Goal: Task Accomplishment & Management: Manage account settings

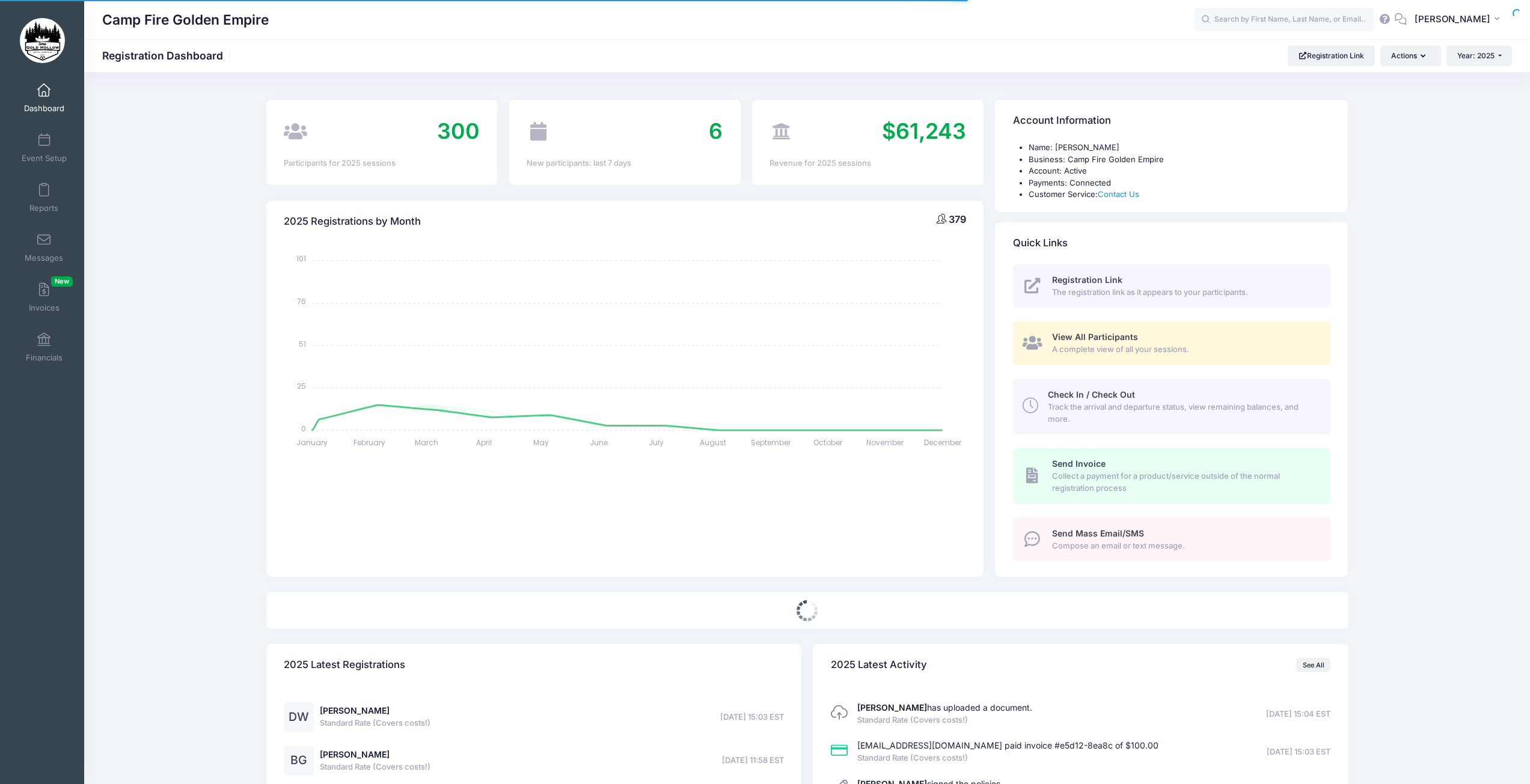
select select
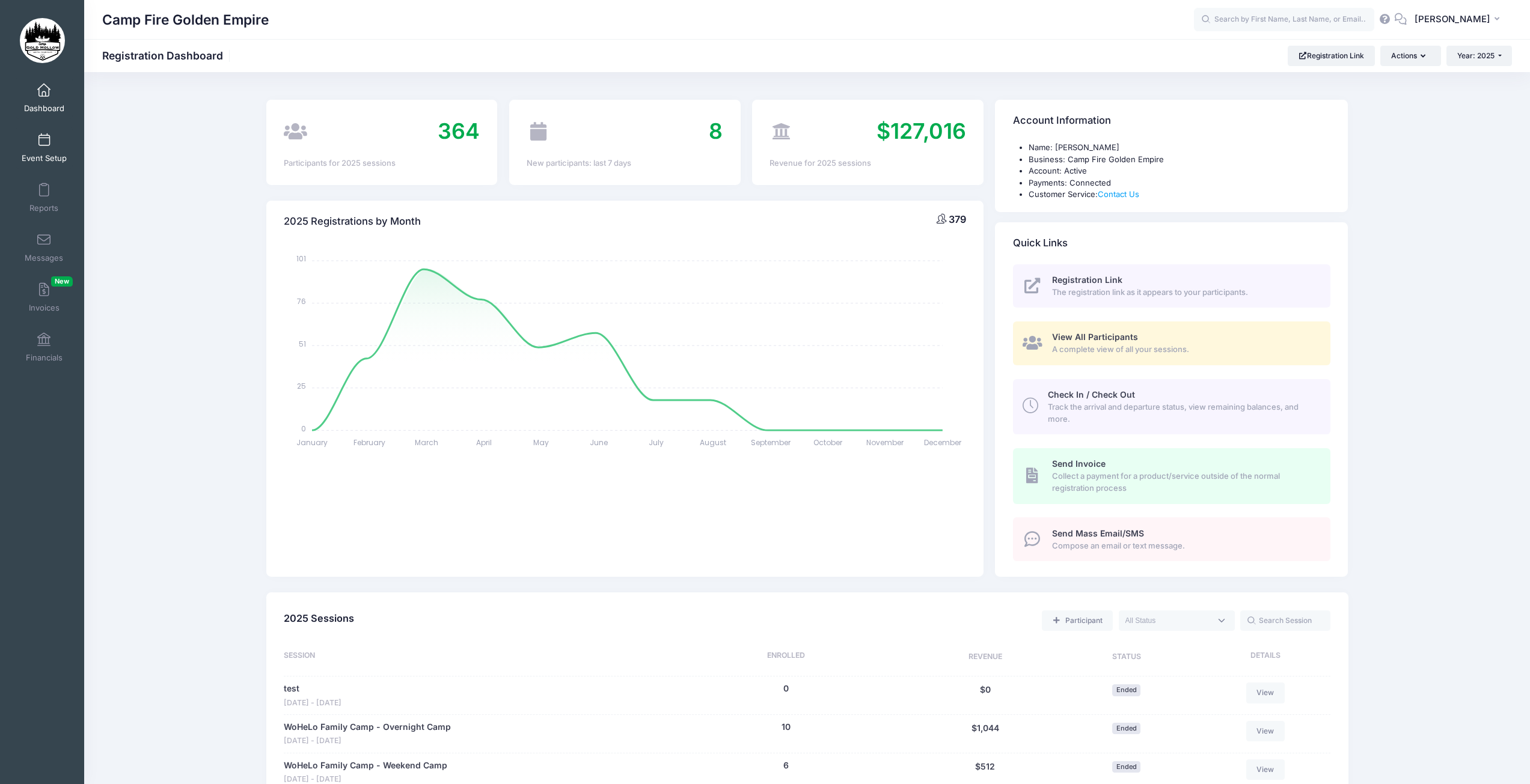
click at [44, 142] on span at bounding box center [44, 141] width 0 height 13
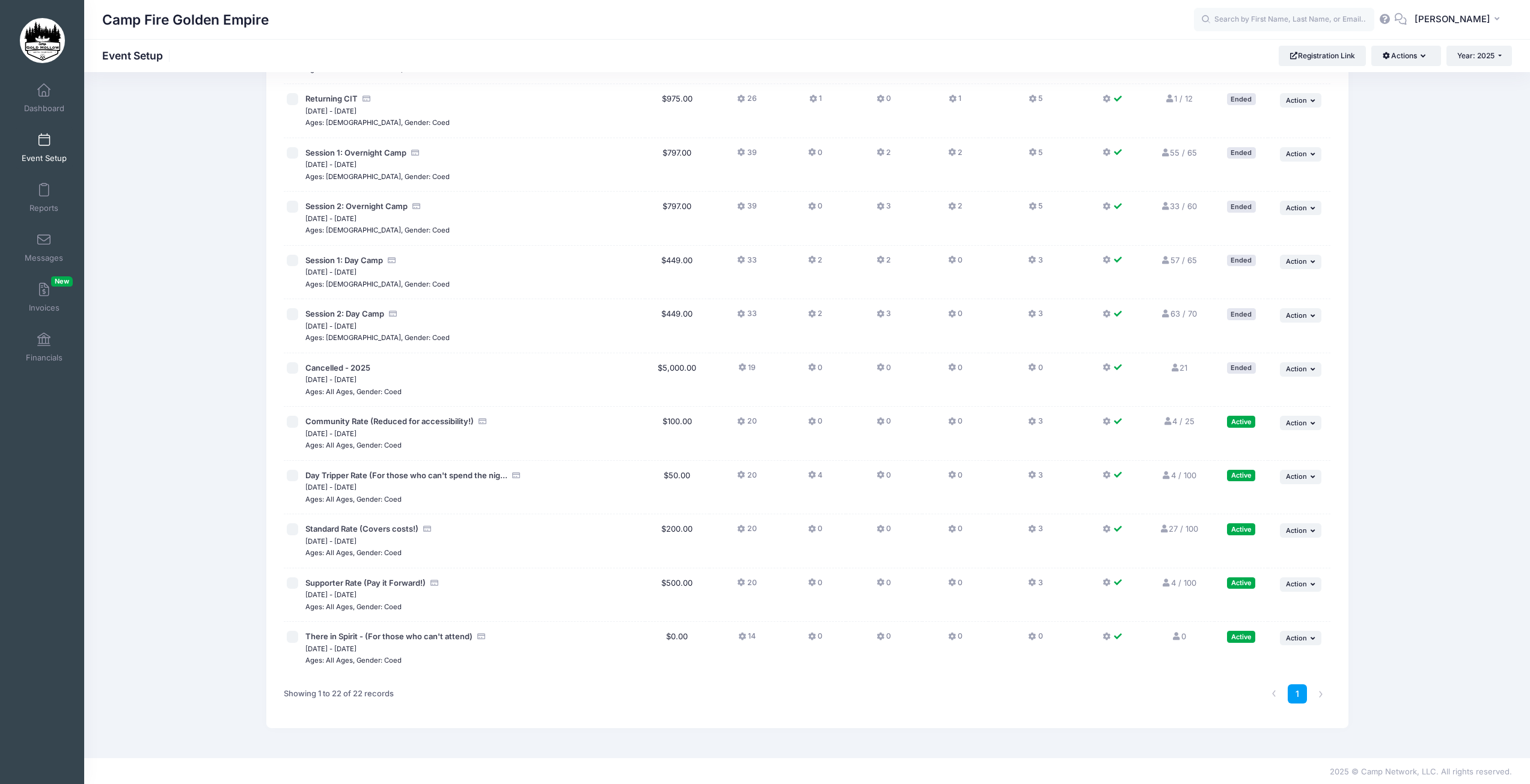
scroll to position [665, 0]
click at [742, 636] on icon at bounding box center [743, 636] width 9 height 0
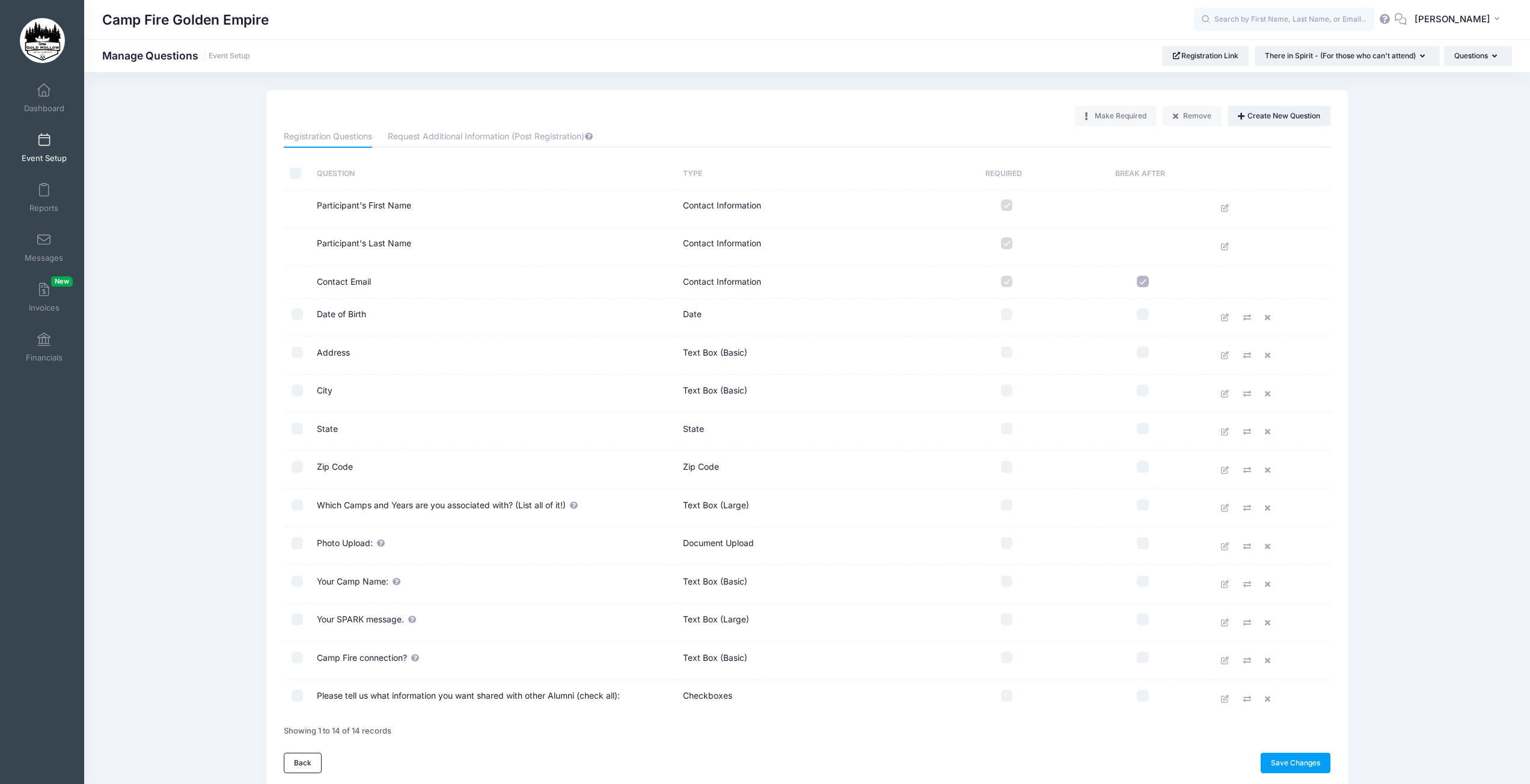
click at [44, 143] on span at bounding box center [44, 141] width 0 height 13
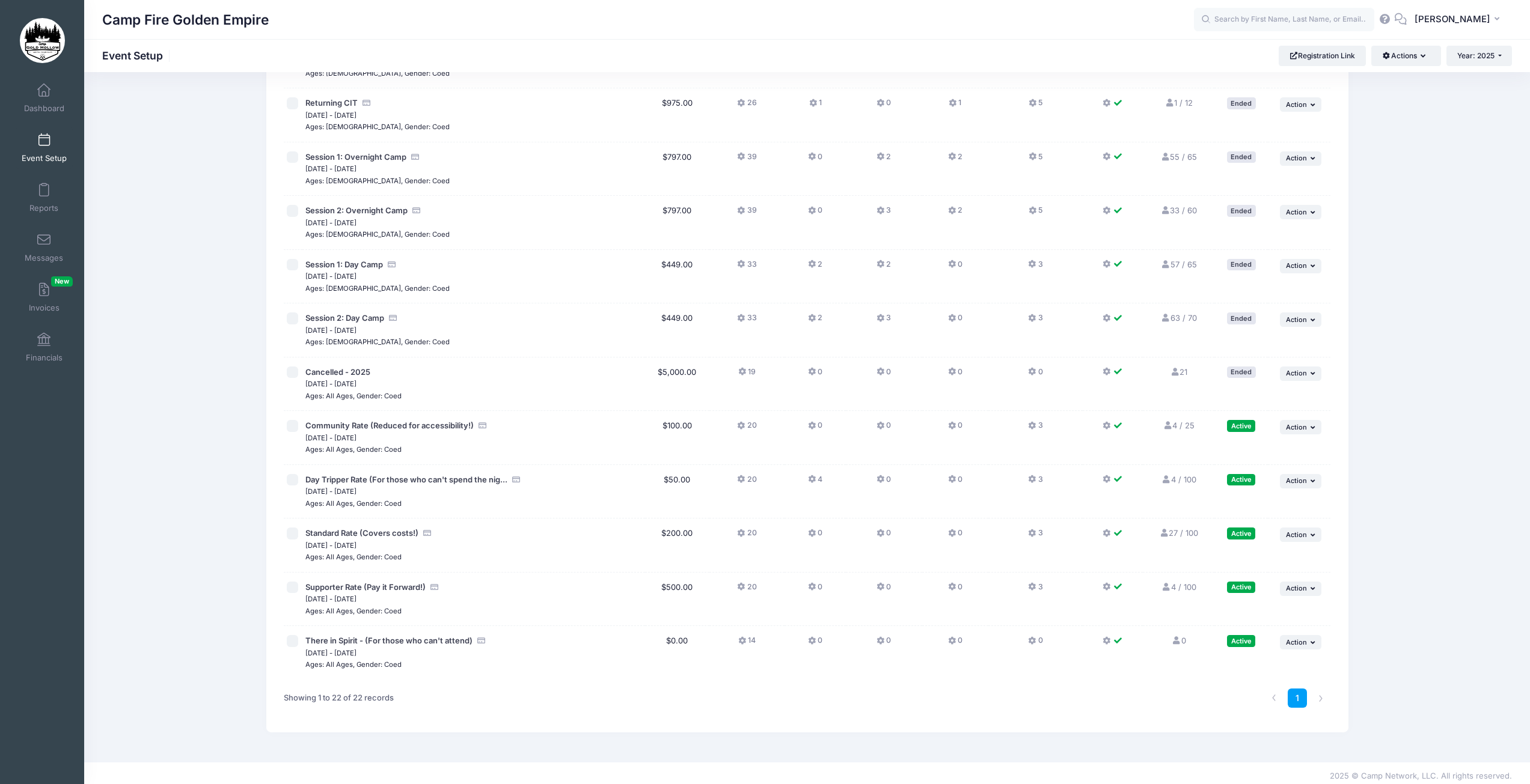
scroll to position [665, 0]
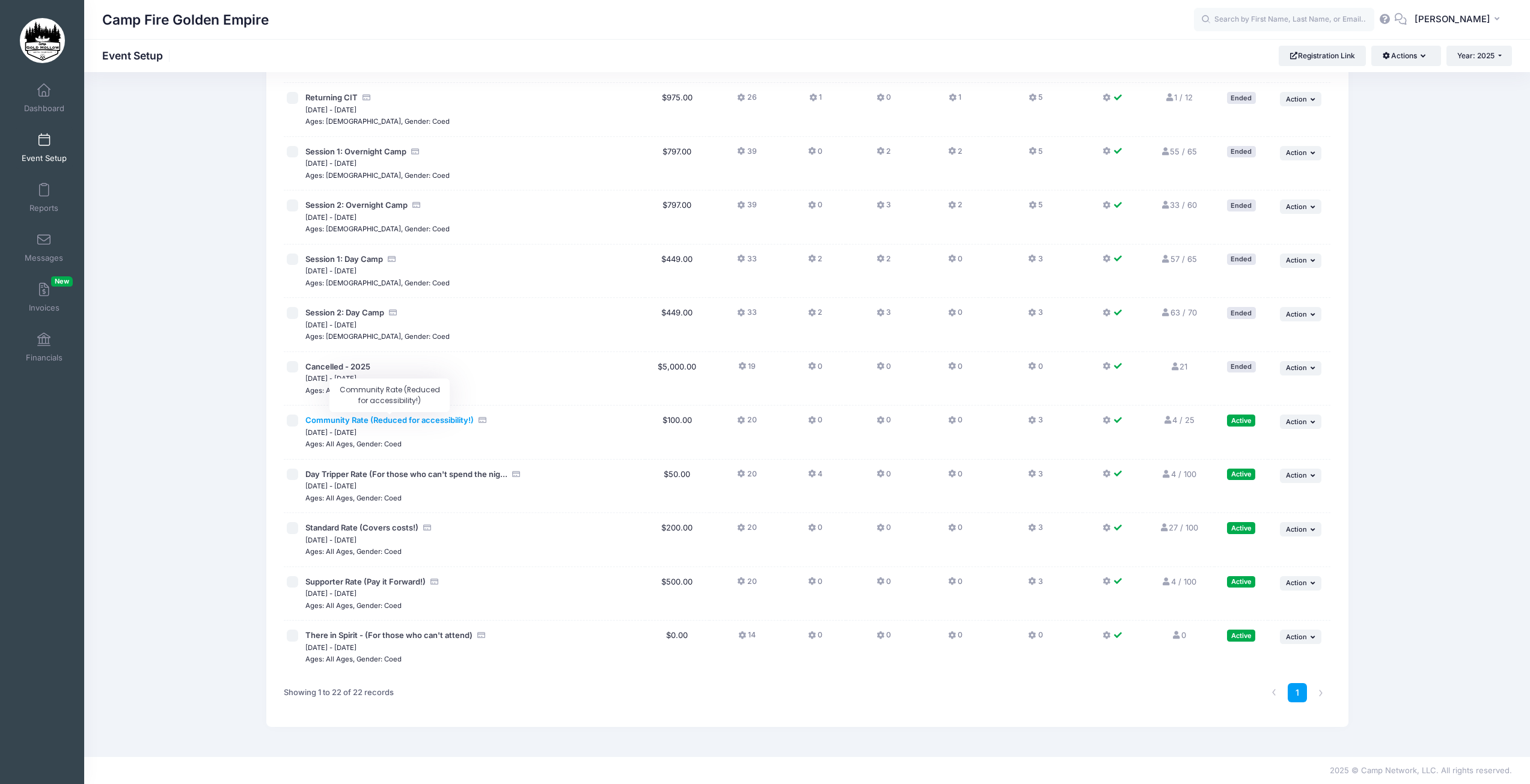
click at [420, 421] on span "Community Rate (Reduced for accessibility!)" at bounding box center [389, 420] width 168 height 9
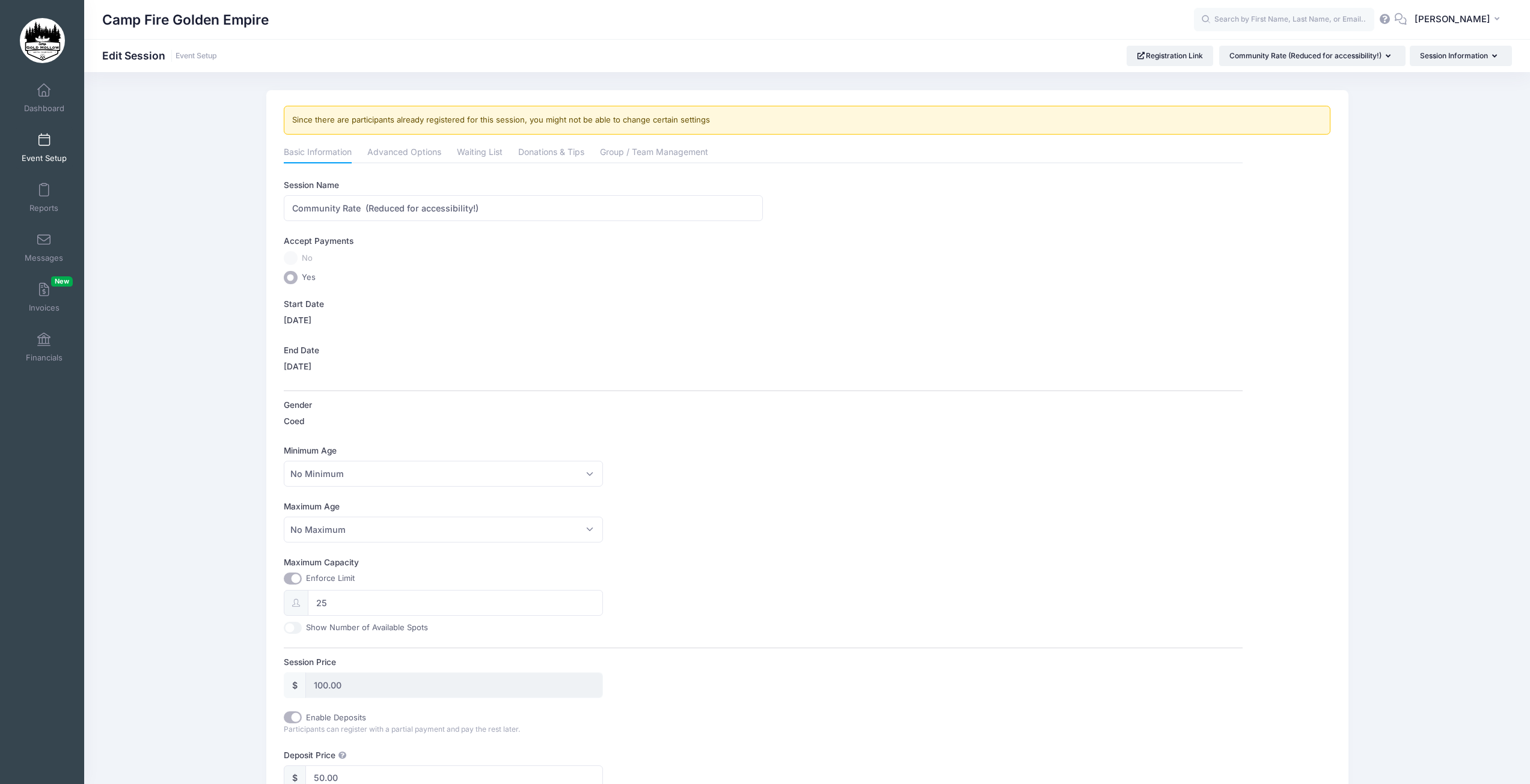
click at [44, 142] on span at bounding box center [44, 141] width 0 height 13
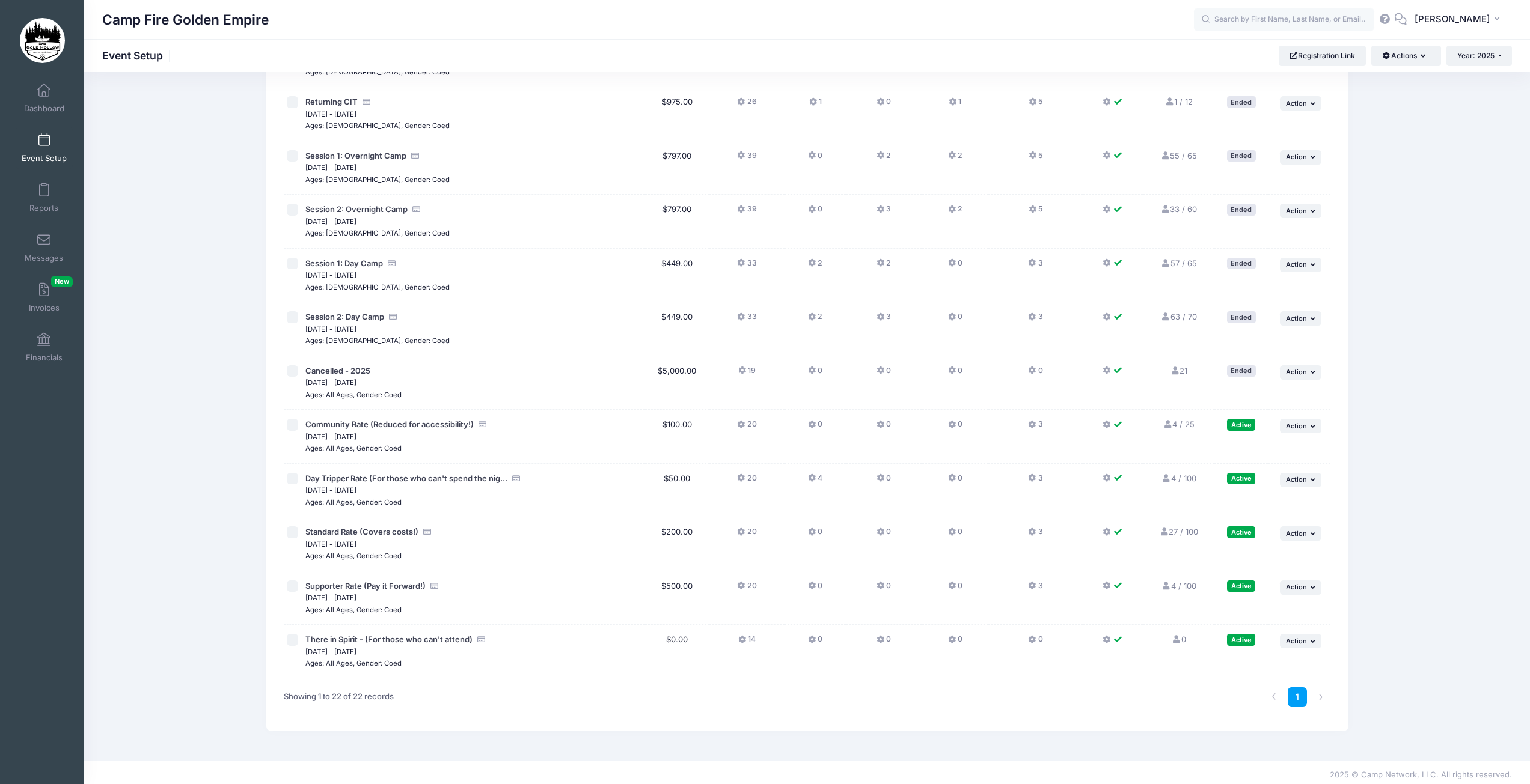
scroll to position [665, 0]
click at [948, 421] on icon at bounding box center [953, 421] width 9 height 0
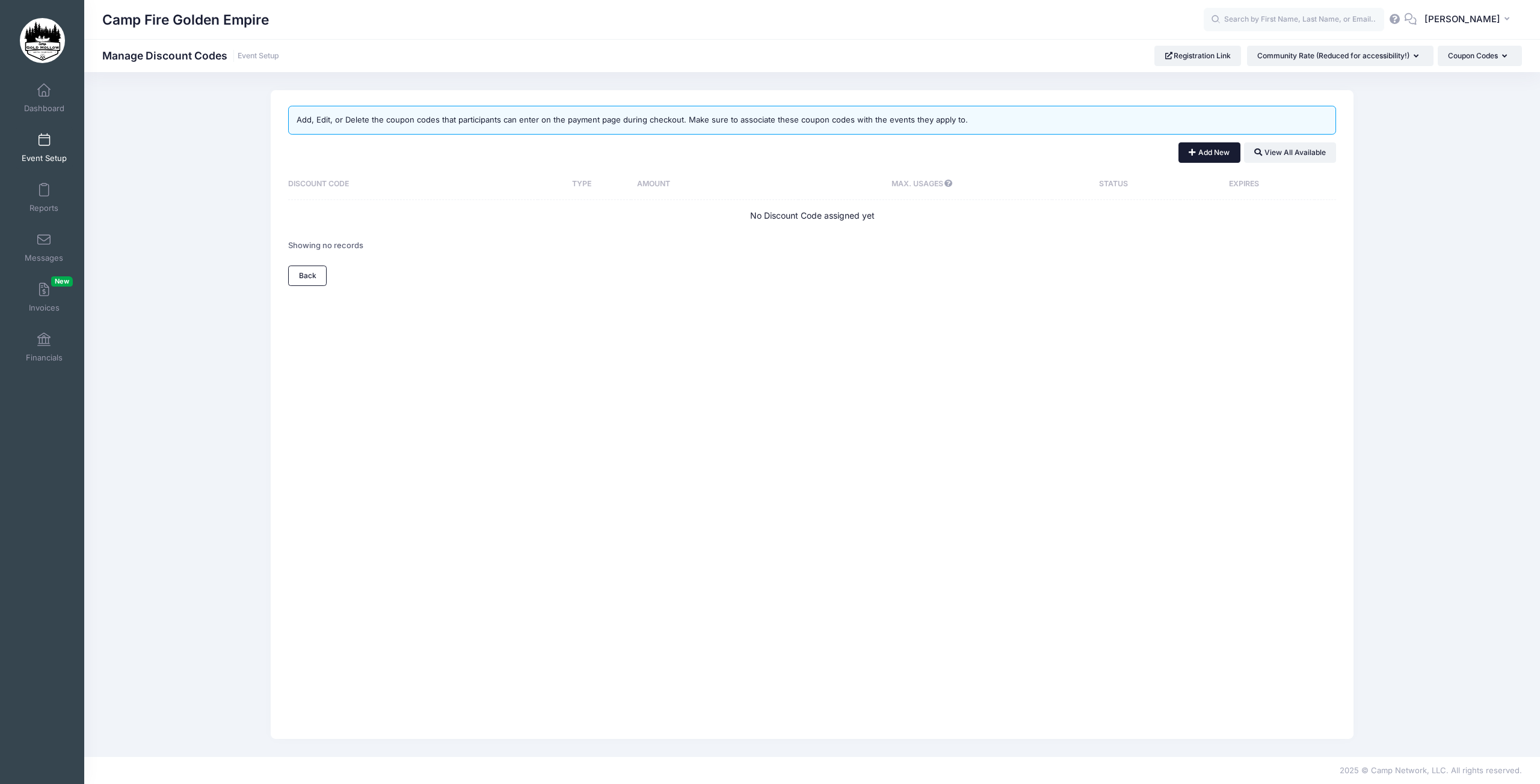
click at [1212, 155] on button "Add New" at bounding box center [1209, 153] width 62 height 21
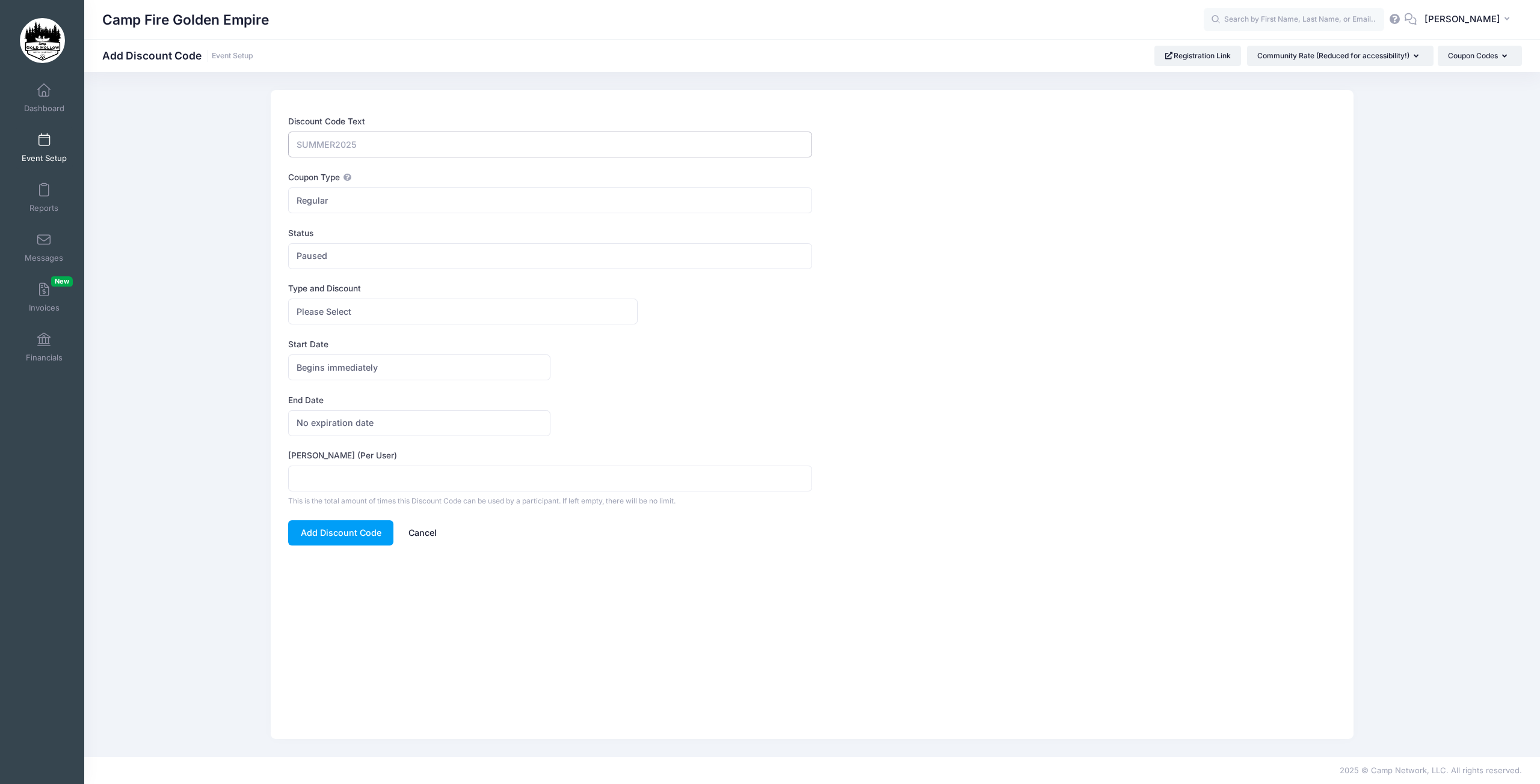
click at [360, 146] on input "Discount Code Text" at bounding box center [549, 145] width 524 height 26
type input "Alumni2025"
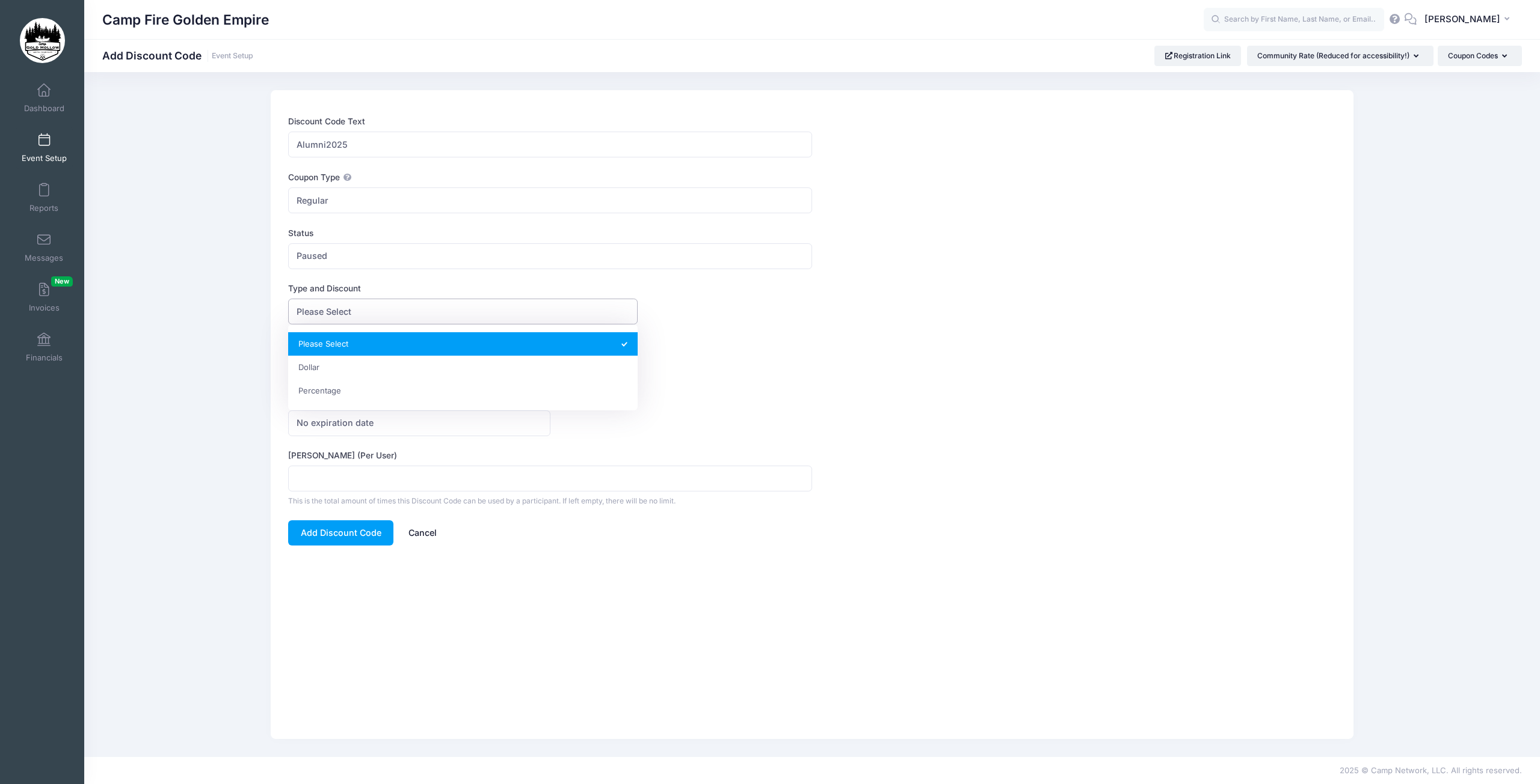
click at [354, 316] on span "Please Select" at bounding box center [462, 312] width 349 height 26
select select "2"
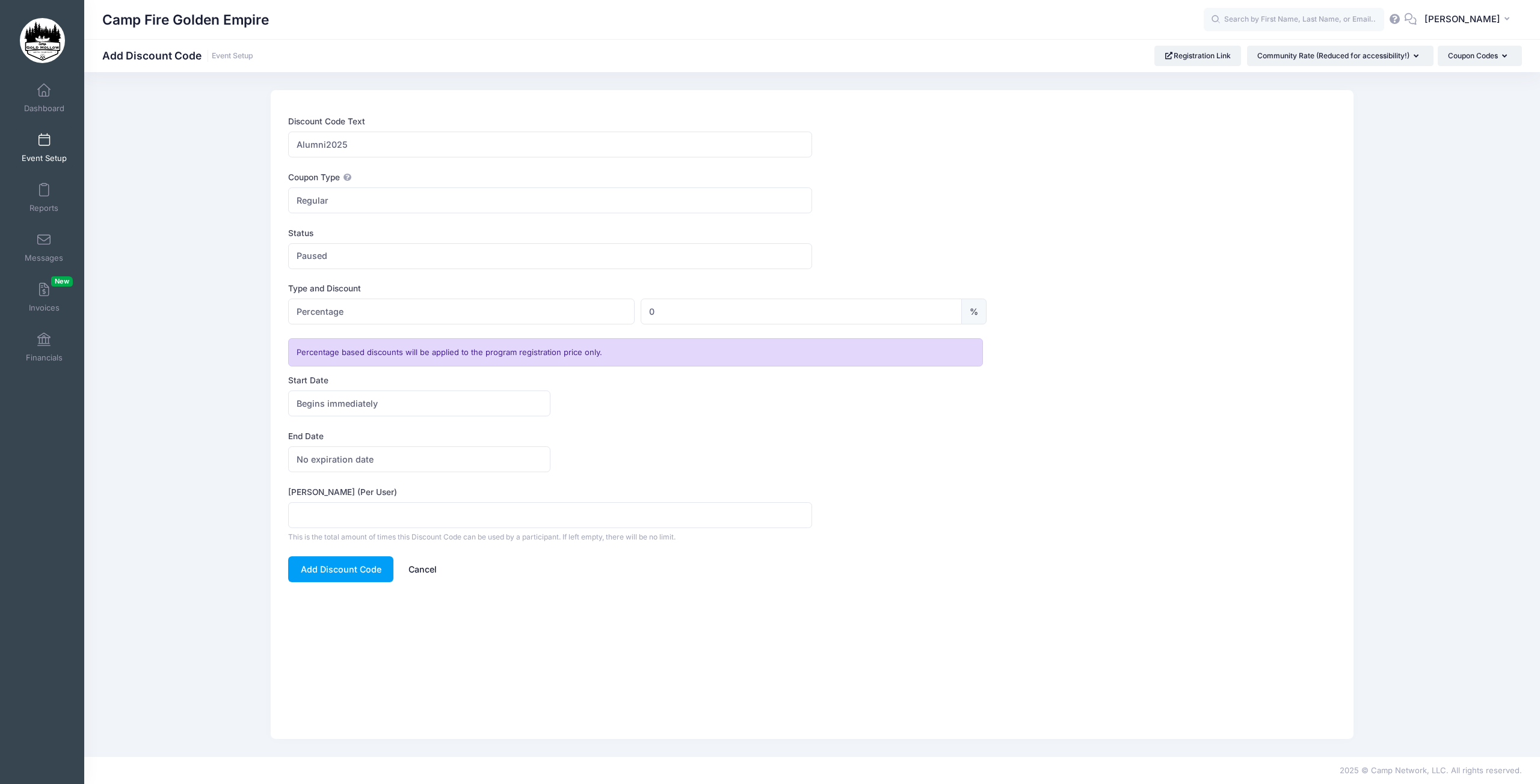
click at [425, 572] on link "Cancel" at bounding box center [422, 569] width 53 height 26
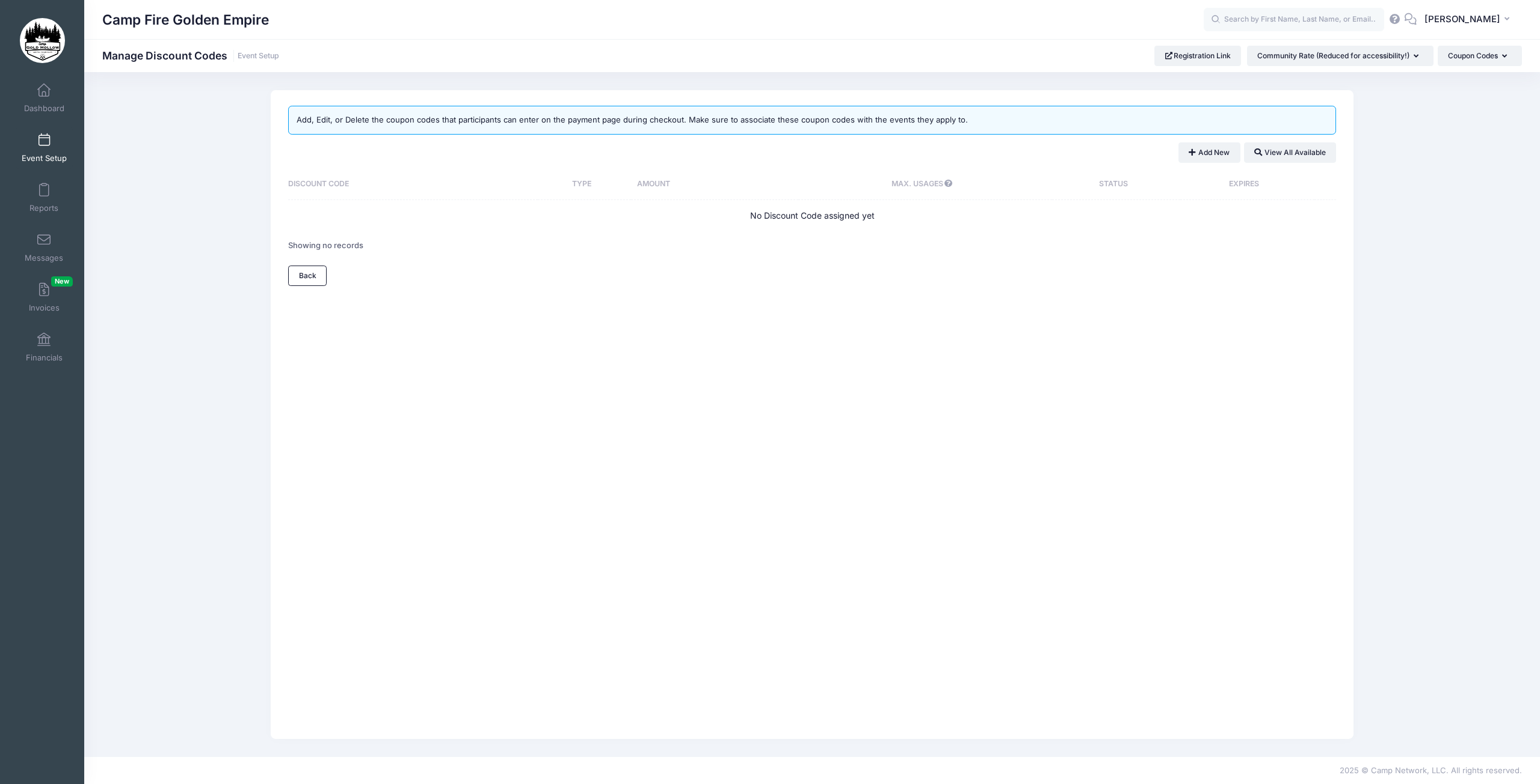
click at [44, 143] on span at bounding box center [44, 141] width 0 height 13
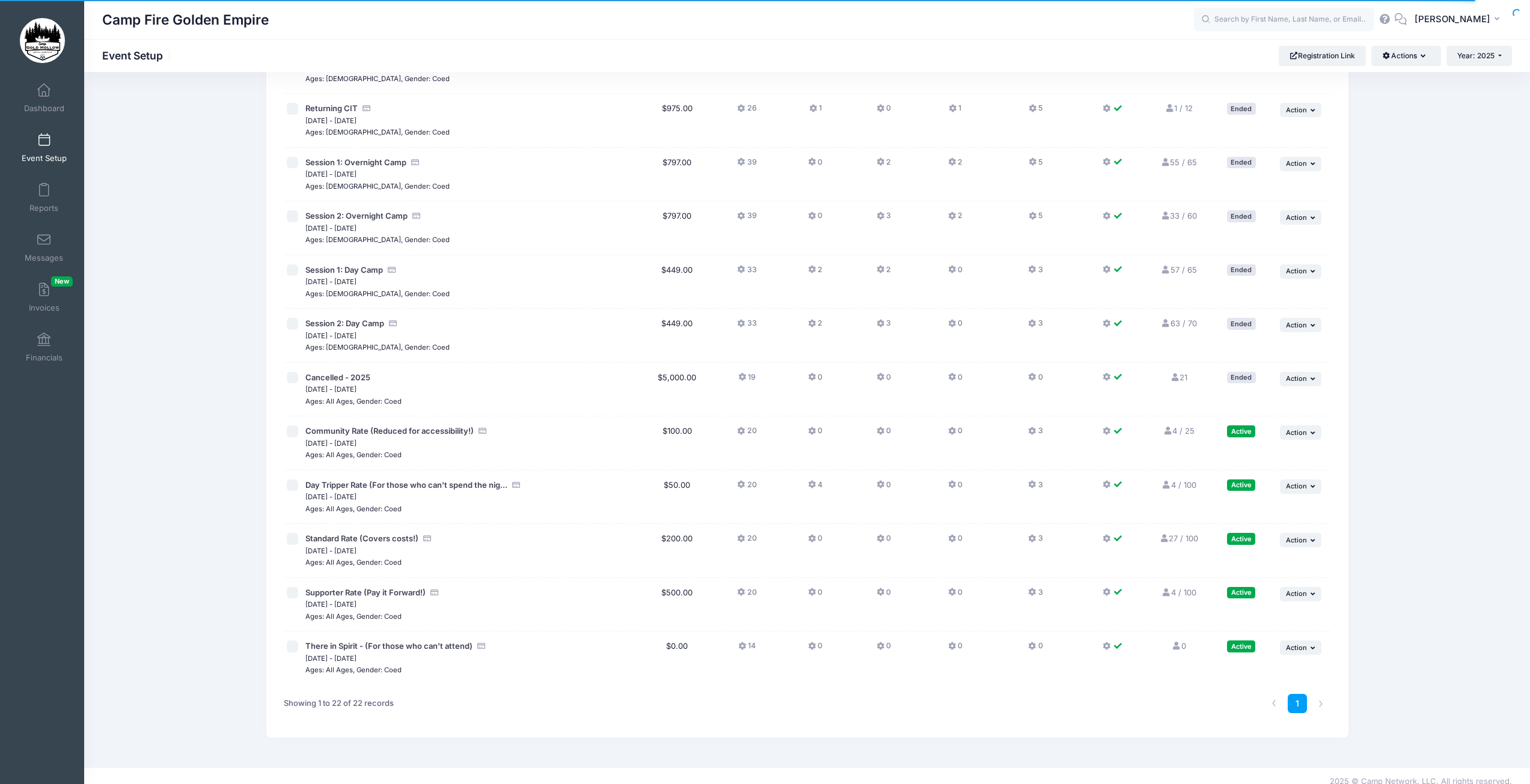
scroll to position [661, 0]
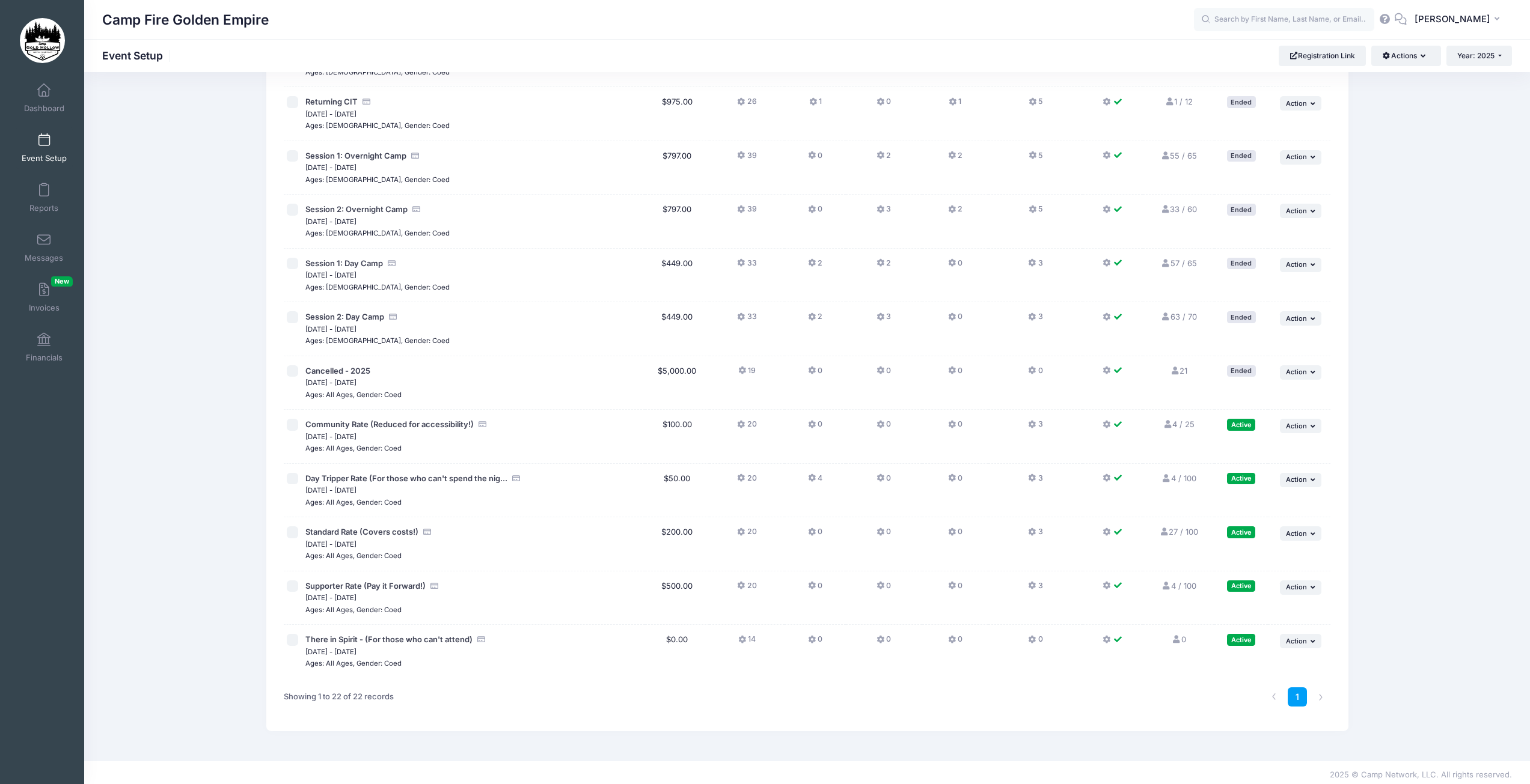
click at [741, 425] on icon at bounding box center [742, 425] width 9 height 0
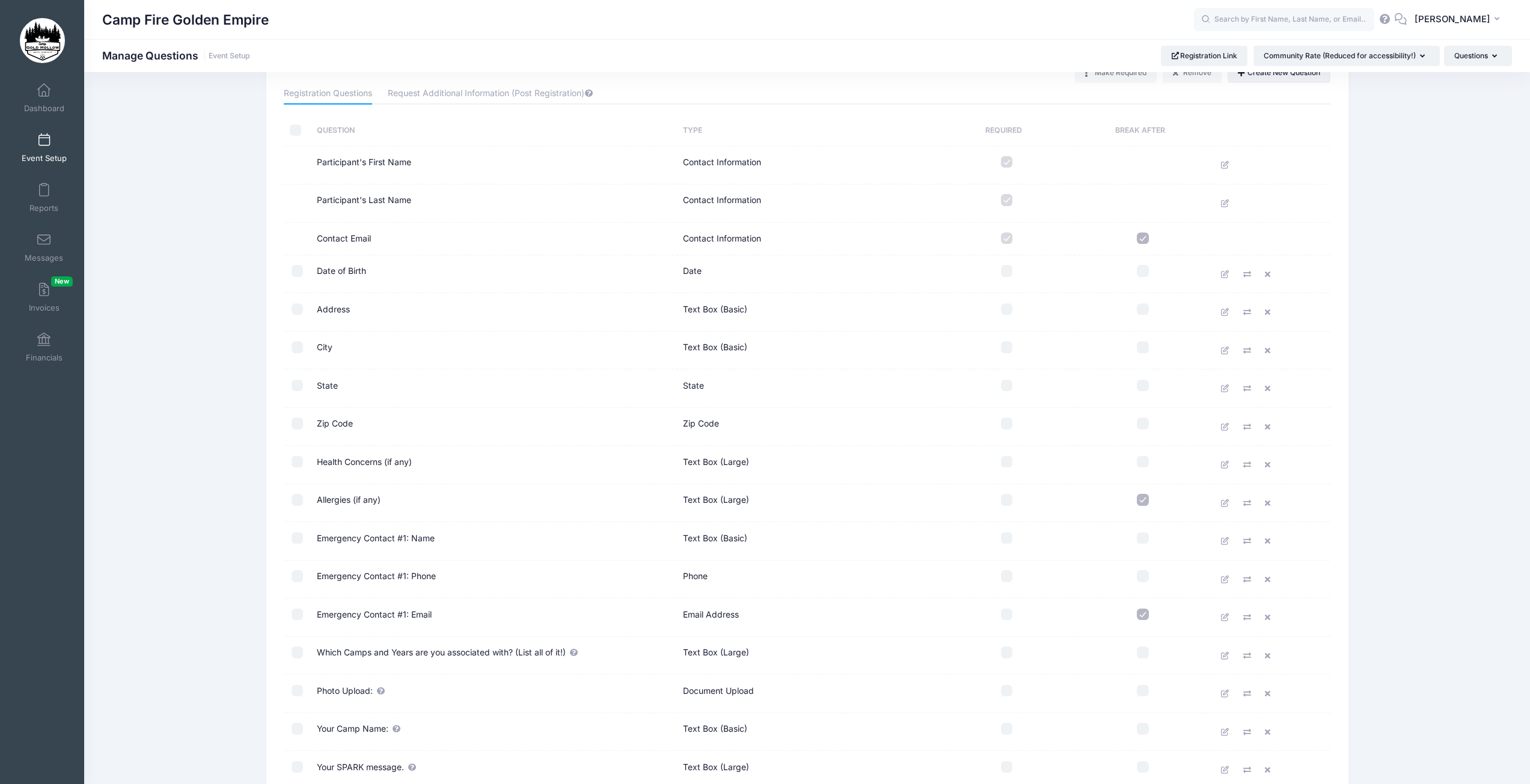
scroll to position [39, 0]
drag, startPoint x: 314, startPoint y: 163, endPoint x: 404, endPoint y: 343, distance: 201.2
click at [404, 345] on tbody "Contact Information" at bounding box center [807, 529] width 1047 height 757
drag, startPoint x: 318, startPoint y: 165, endPoint x: 431, endPoint y: 378, distance: 241.1
click at [431, 378] on tbody "Contact Information" at bounding box center [807, 529] width 1047 height 757
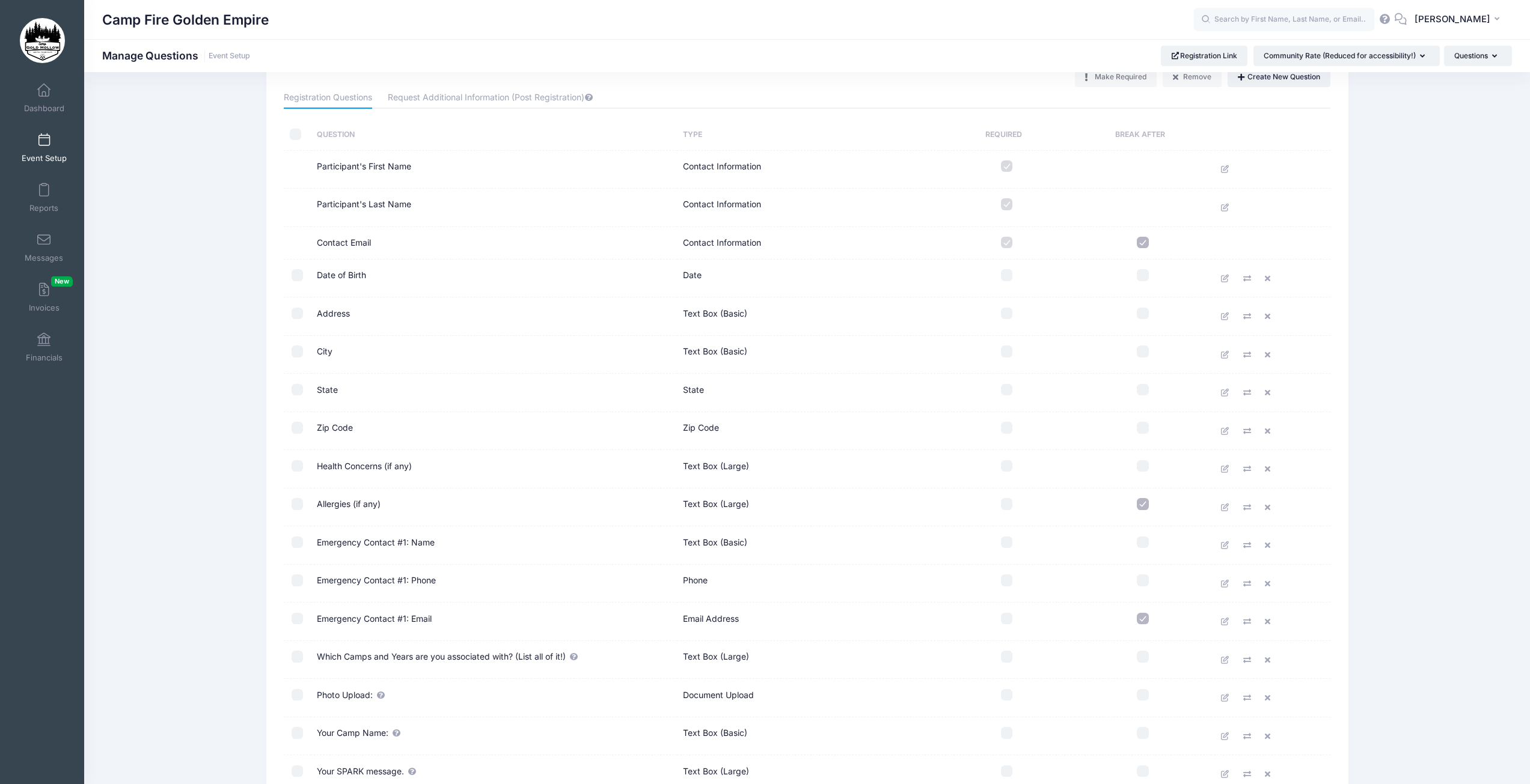
scroll to position [60, 0]
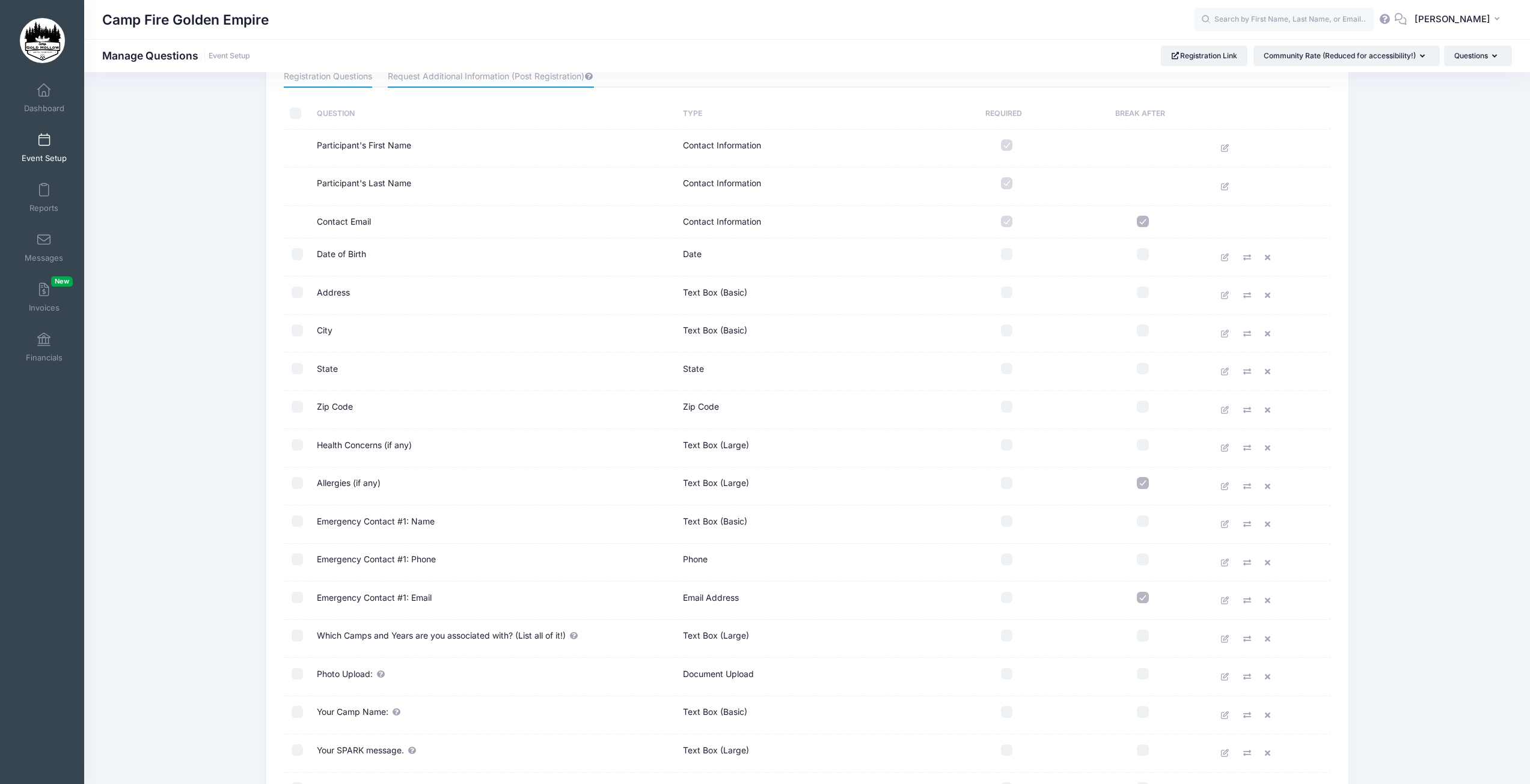
click at [521, 77] on link "Request Additional Information (Post Registration)" at bounding box center [490, 77] width 206 height 21
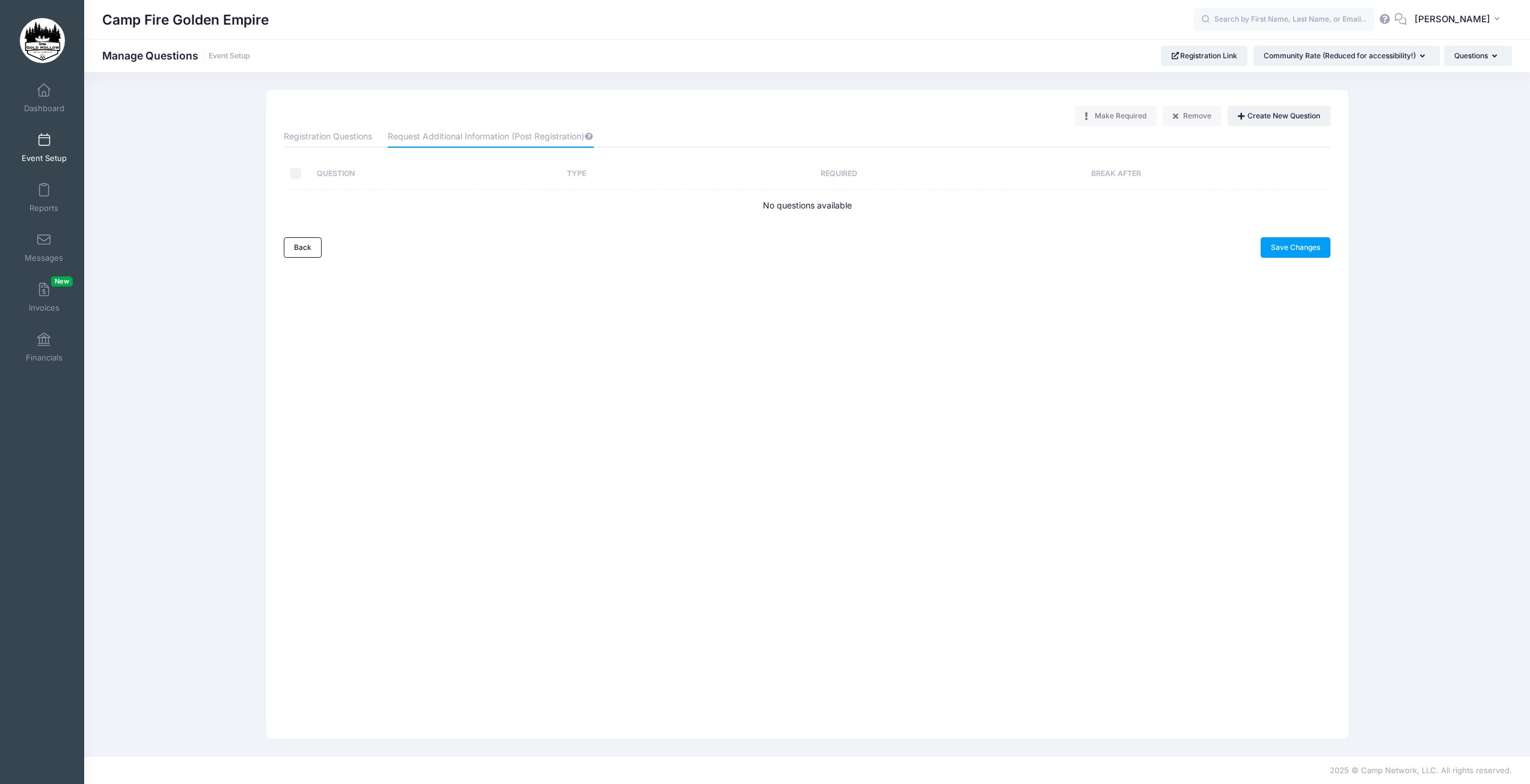
scroll to position [0, 0]
click at [311, 134] on link "Registration Questions" at bounding box center [331, 136] width 89 height 21
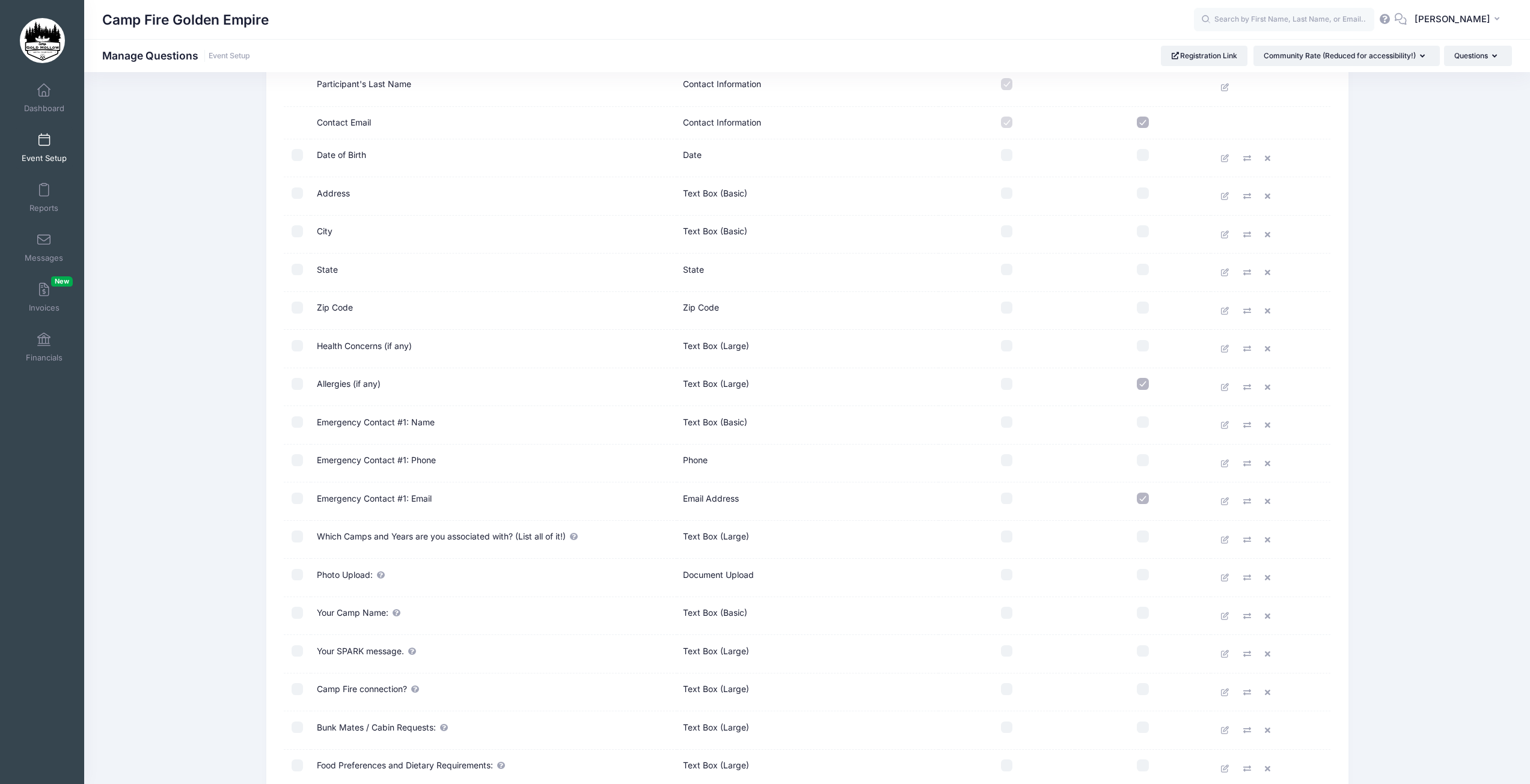
scroll to position [180, 0]
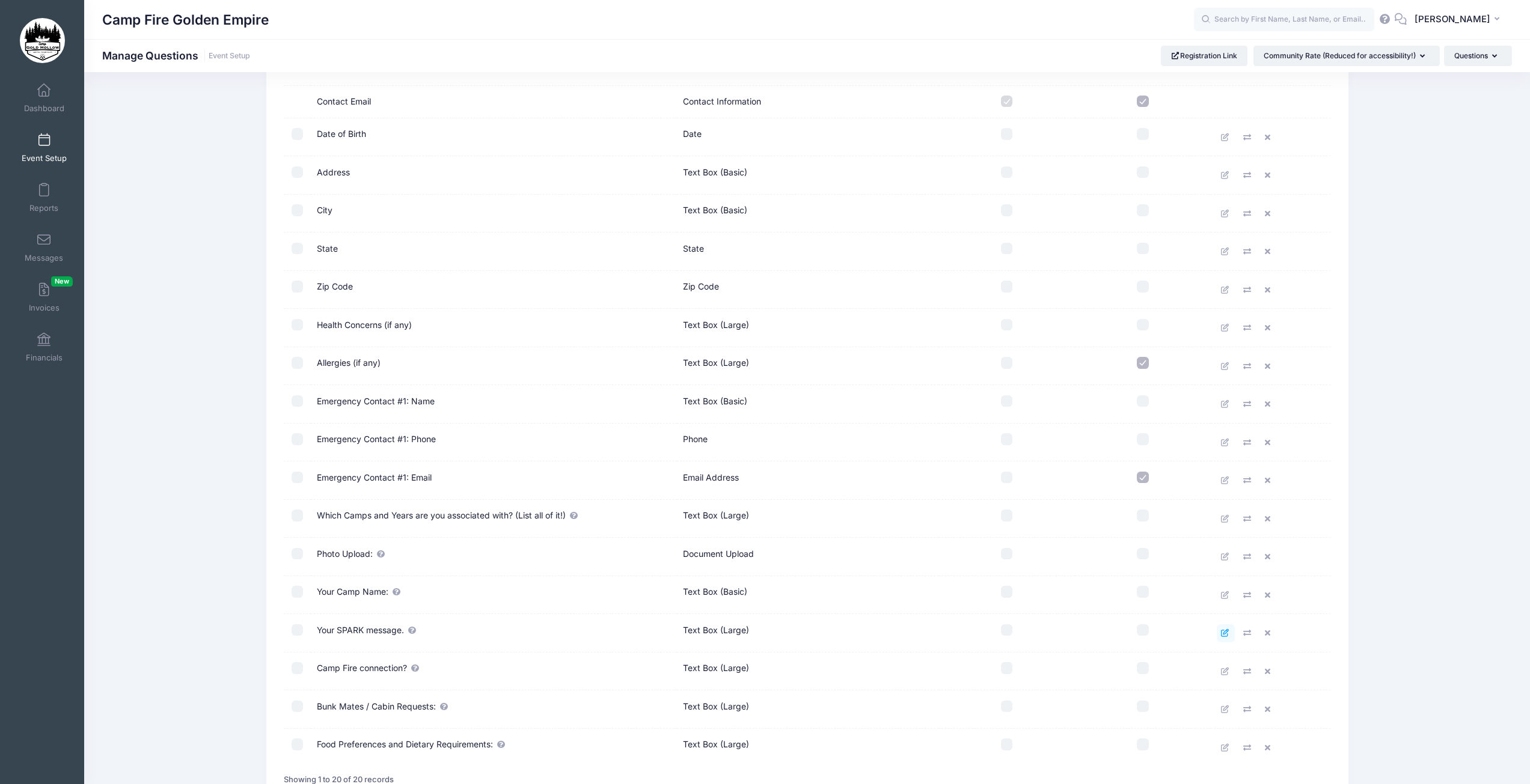
click at [1230, 637] on icon at bounding box center [1226, 633] width 9 height 7
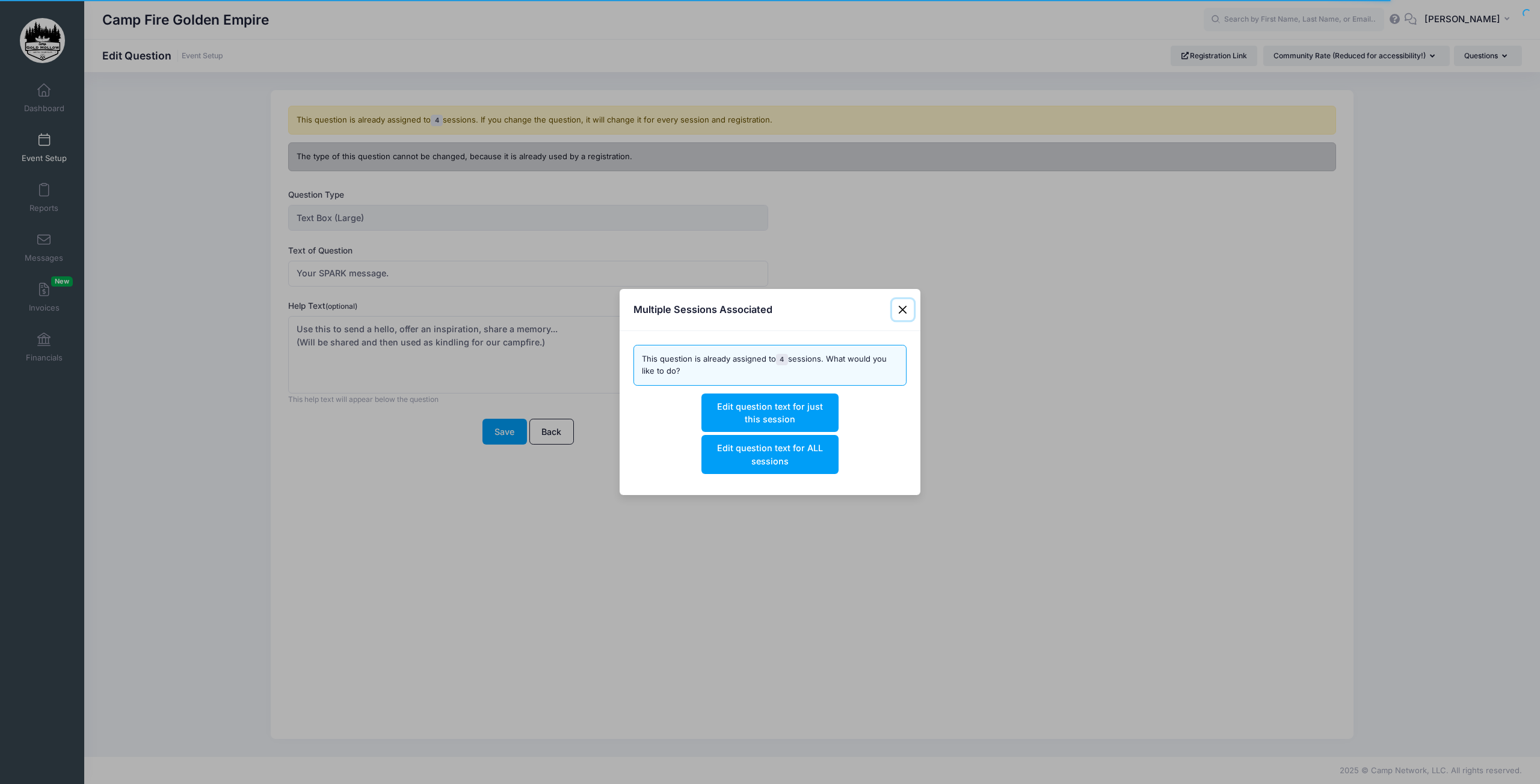
click at [903, 309] on button "Close" at bounding box center [902, 310] width 21 height 21
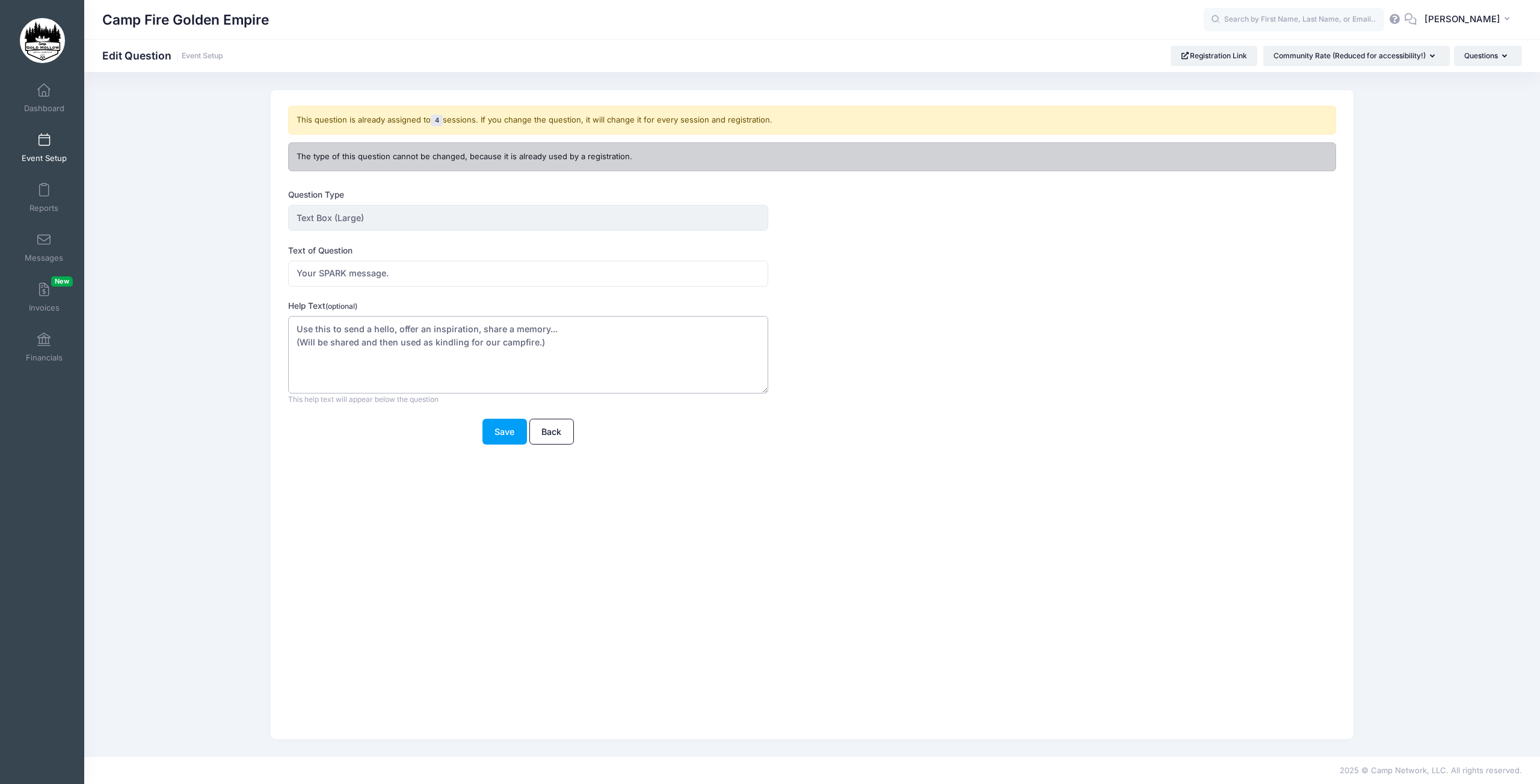
drag, startPoint x: 558, startPoint y: 348, endPoint x: 271, endPoint y: 329, distance: 287.6
click at [271, 329] on div "This question is already assigned to 4 sessions. If you change the question, it…" at bounding box center [812, 415] width 1082 height 650
